Goal: Find specific page/section: Find specific page/section

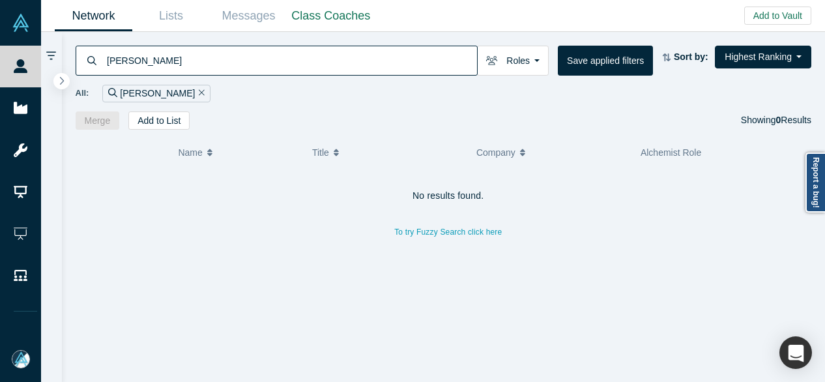
drag, startPoint x: 194, startPoint y: 59, endPoint x: 85, endPoint y: 65, distance: 109.7
click at [85, 65] on div "[PERSON_NAME]" at bounding box center [277, 61] width 402 height 30
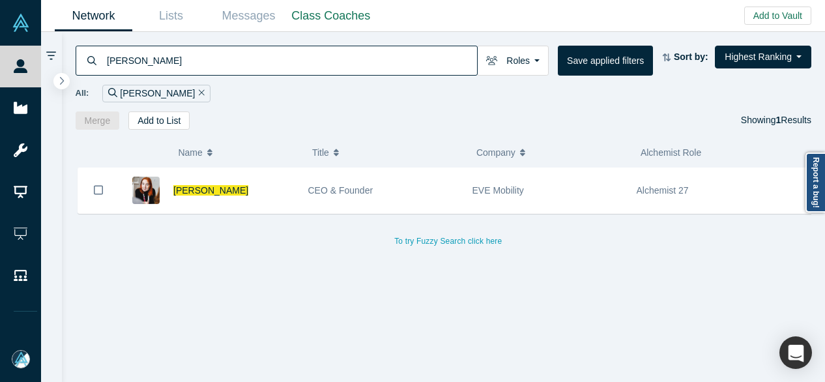
type input "[PERSON_NAME]"
